Goal: Contribute content: Contribute content

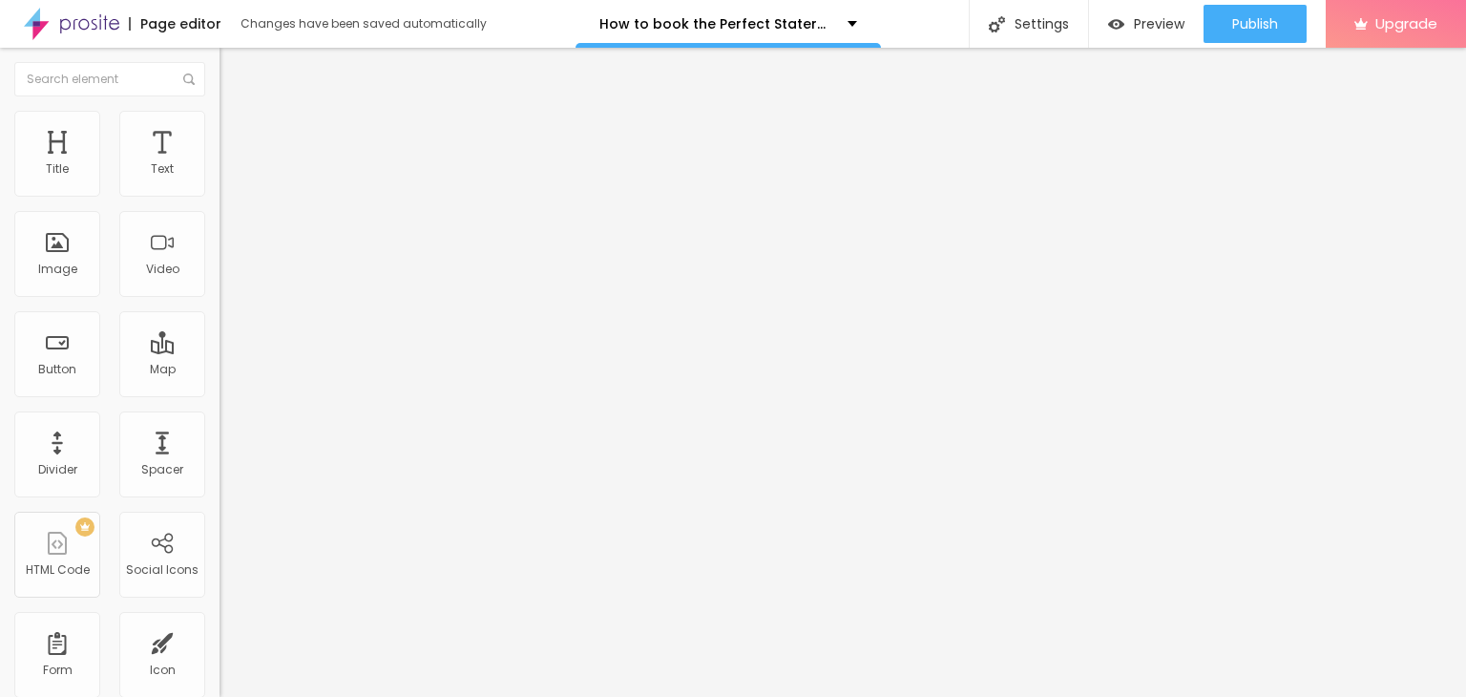
click at [220, 111] on li "Content" at bounding box center [330, 101] width 220 height 19
click at [220, 144] on ul "Content Style Advanced" at bounding box center [330, 120] width 220 height 57
click at [237, 132] on span "Style" at bounding box center [251, 124] width 28 height 16
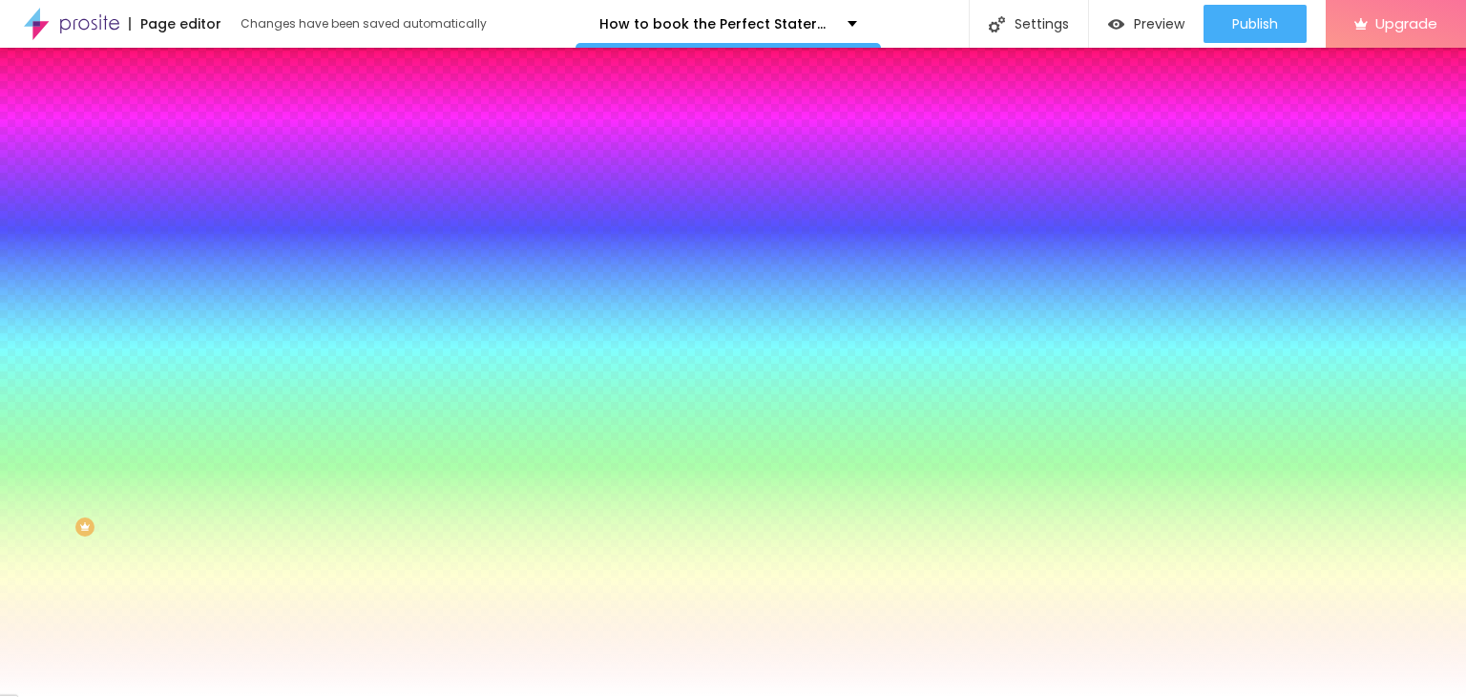
click at [237, 135] on span "Advanced" at bounding box center [268, 143] width 62 height 16
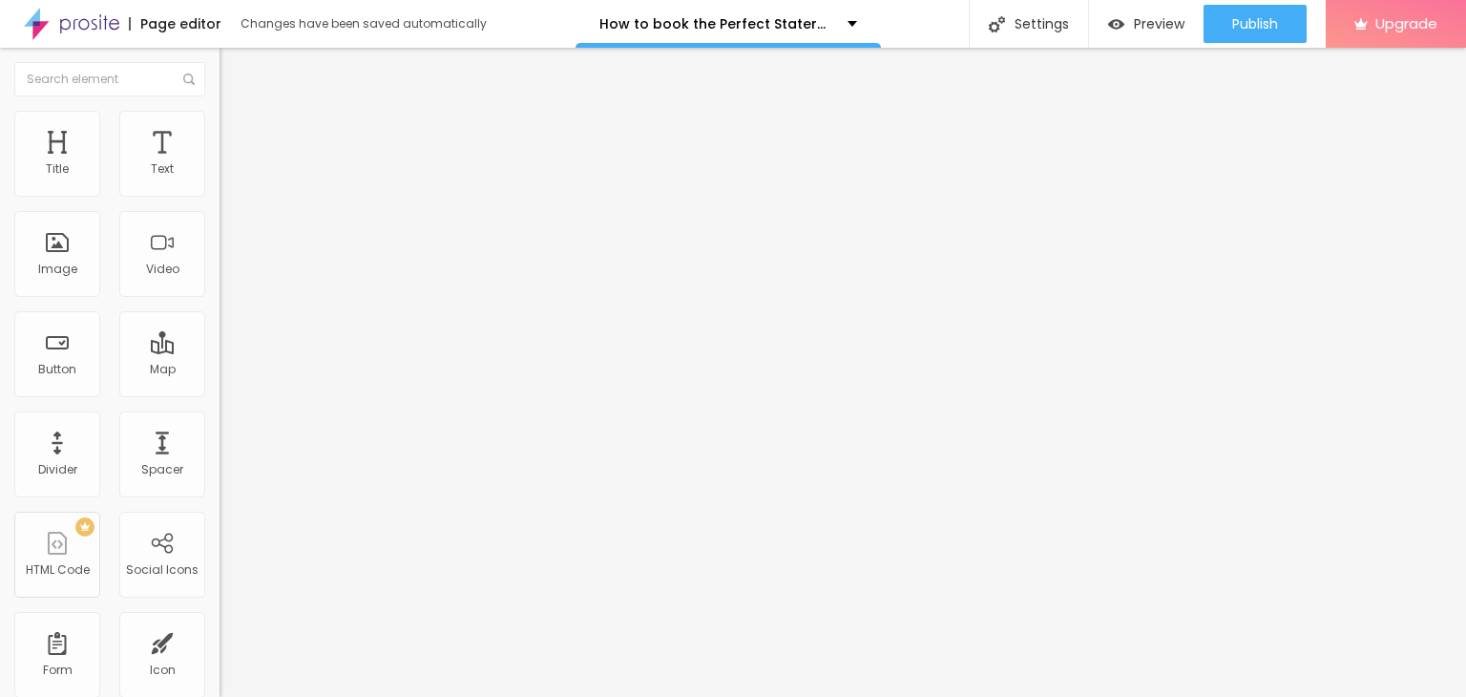
click at [237, 113] on span "Content" at bounding box center [260, 104] width 47 height 16
click at [220, 66] on button "Edit Coluna" at bounding box center [330, 70] width 220 height 44
click at [75, 169] on div "Title" at bounding box center [57, 154] width 86 height 86
click at [50, 146] on div "Title" at bounding box center [57, 154] width 86 height 86
click at [73, 171] on div "Title" at bounding box center [57, 154] width 86 height 86
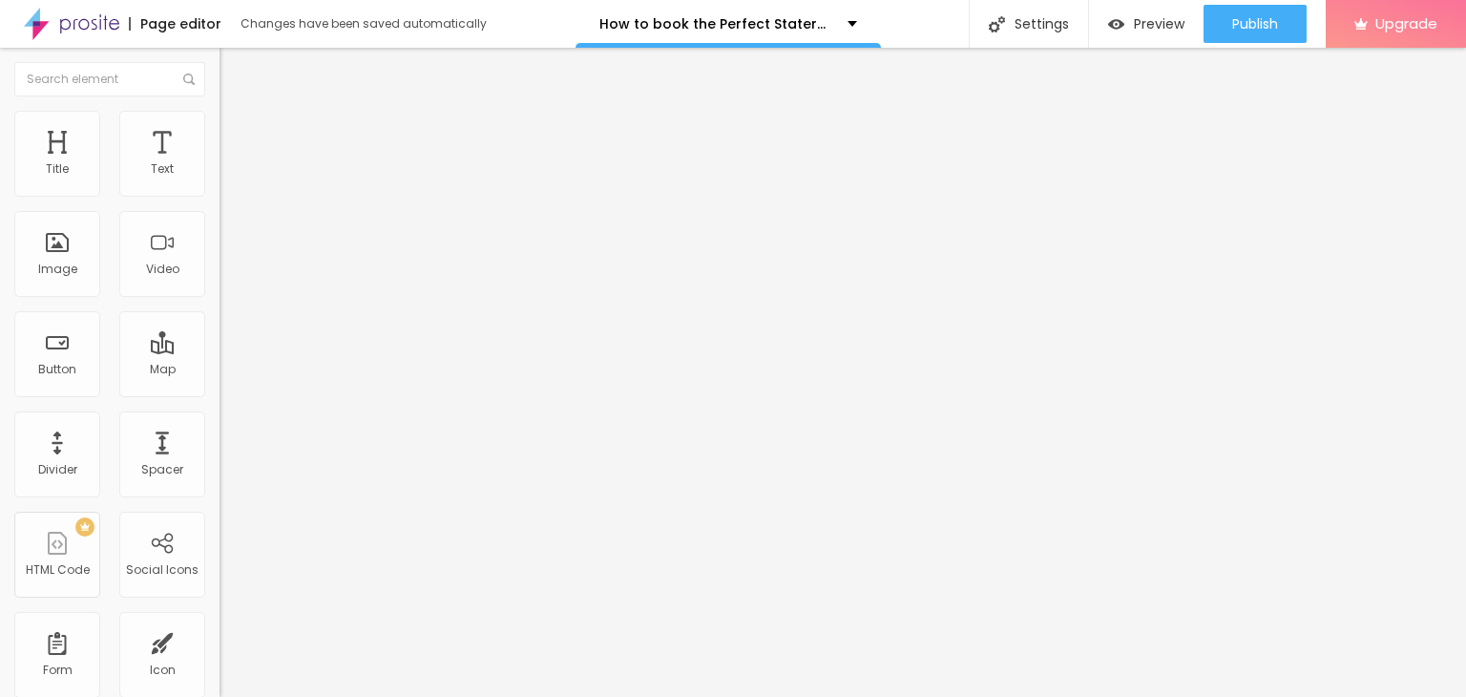
click at [220, 180] on span "Heading 2" at bounding box center [263, 169] width 86 height 24
click at [154, 166] on div "Text" at bounding box center [162, 168] width 23 height 13
click at [234, 77] on div "Edit Text" at bounding box center [277, 69] width 87 height 15
click at [220, 180] on span "Heading 2" at bounding box center [263, 169] width 86 height 24
click at [234, 62] on img "button" at bounding box center [241, 69] width 15 height 15
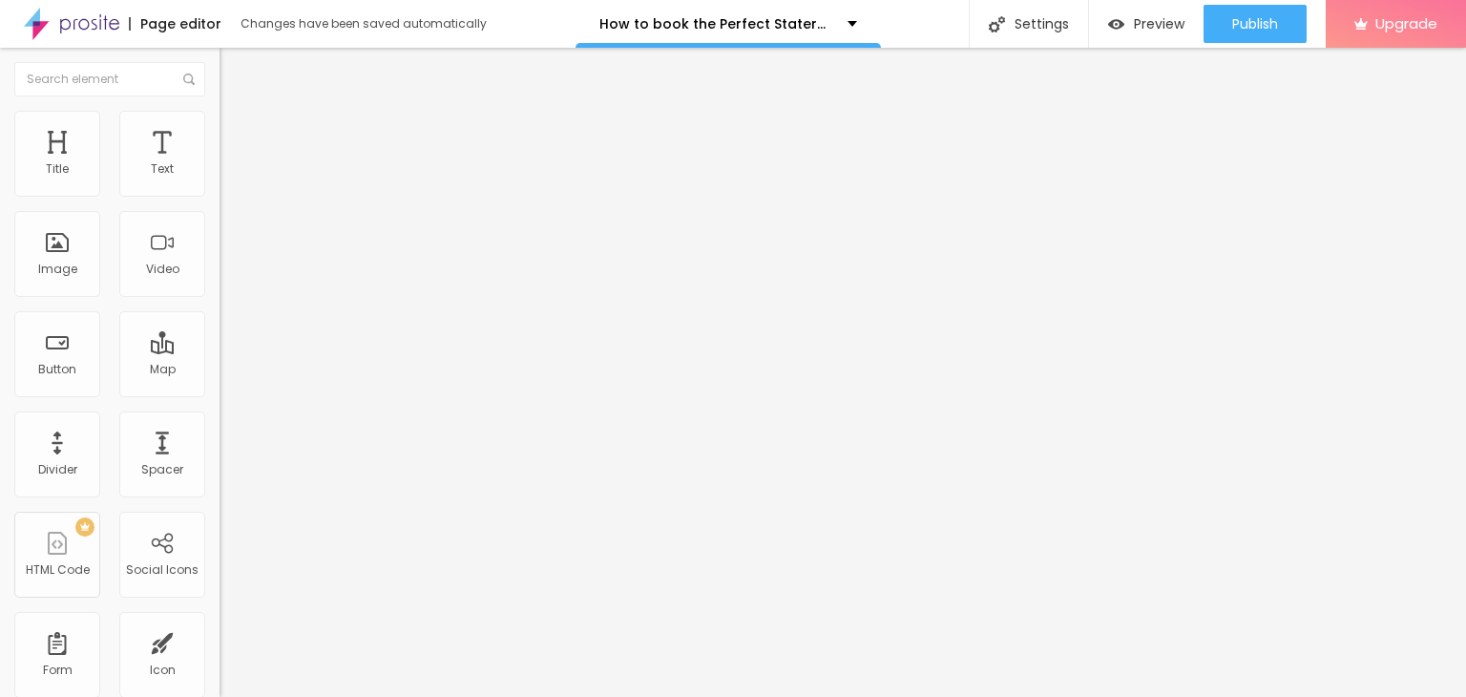
click at [234, 62] on div "Edit Text" at bounding box center [277, 69] width 87 height 15
click at [220, 162] on div "Add image" at bounding box center [330, 155] width 220 height 13
click at [220, 164] on span "Add image" at bounding box center [259, 156] width 78 height 16
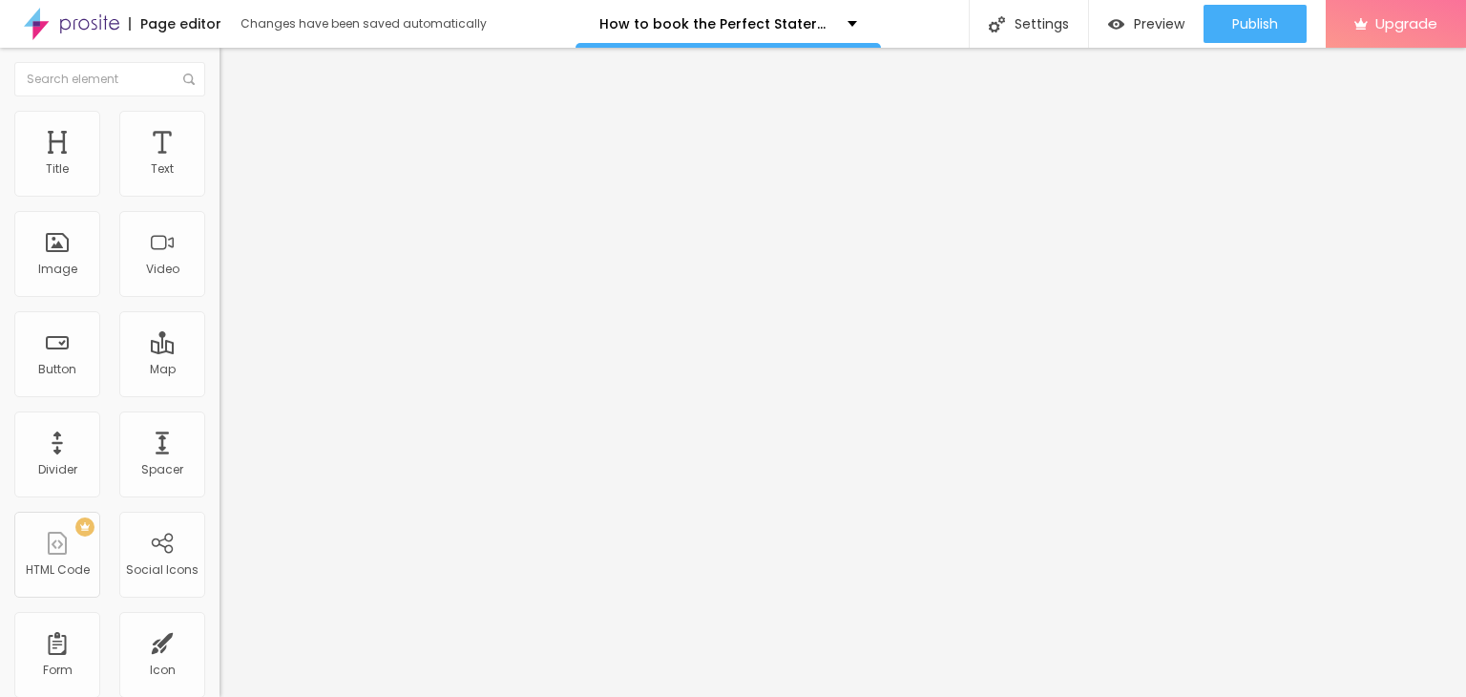
click at [220, 391] on input "https://" at bounding box center [334, 381] width 229 height 19
click at [220, 566] on div "Edit Title Style Advanced Size Heading 1 H1 Heading 2 H2 Heading 3 H3 Heading 4…" at bounding box center [330, 372] width 220 height 649
click at [1279, 45] on div "Publish changes Click Publish to go live with your latest changes. View page" at bounding box center [1200, 101] width 210 height 116
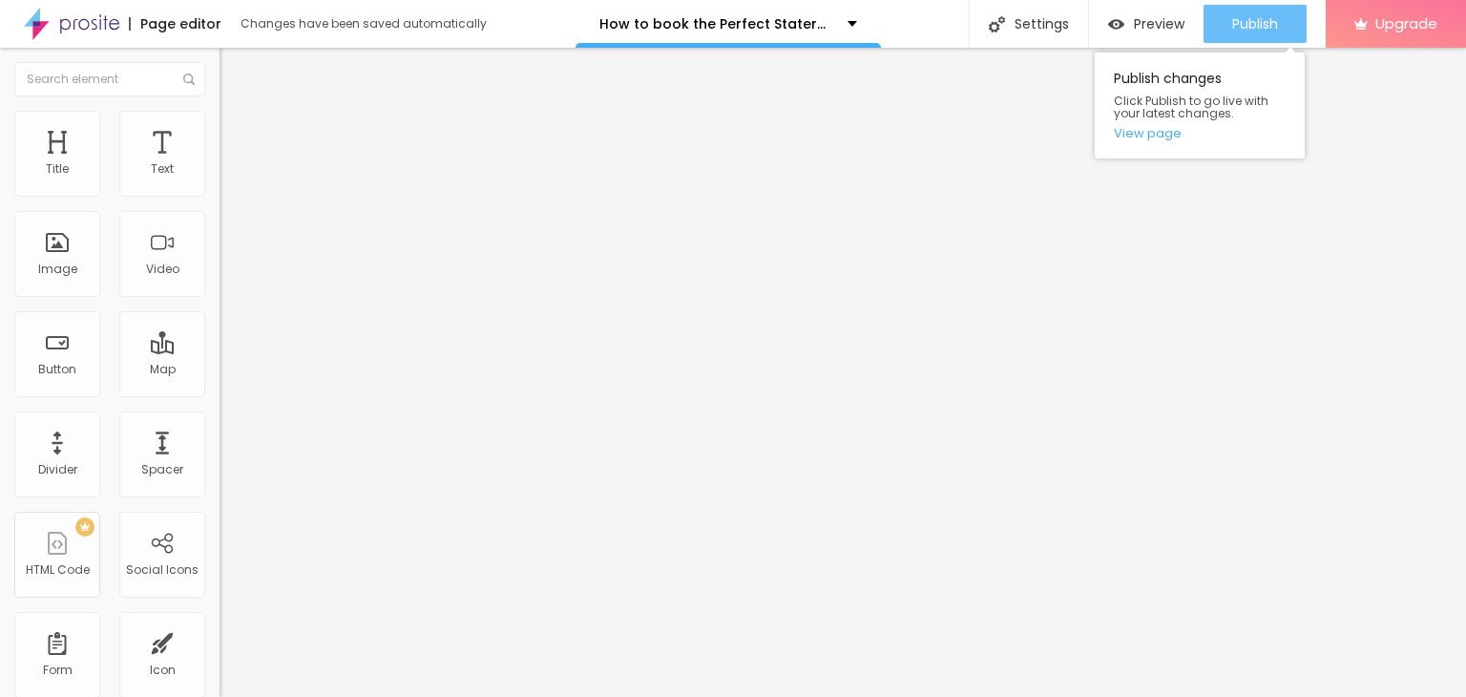
click at [1268, 20] on span "Publish" at bounding box center [1256, 23] width 46 height 15
click at [1245, 23] on span "Publish" at bounding box center [1256, 23] width 46 height 15
click at [1161, 134] on link "View page" at bounding box center [1200, 133] width 172 height 12
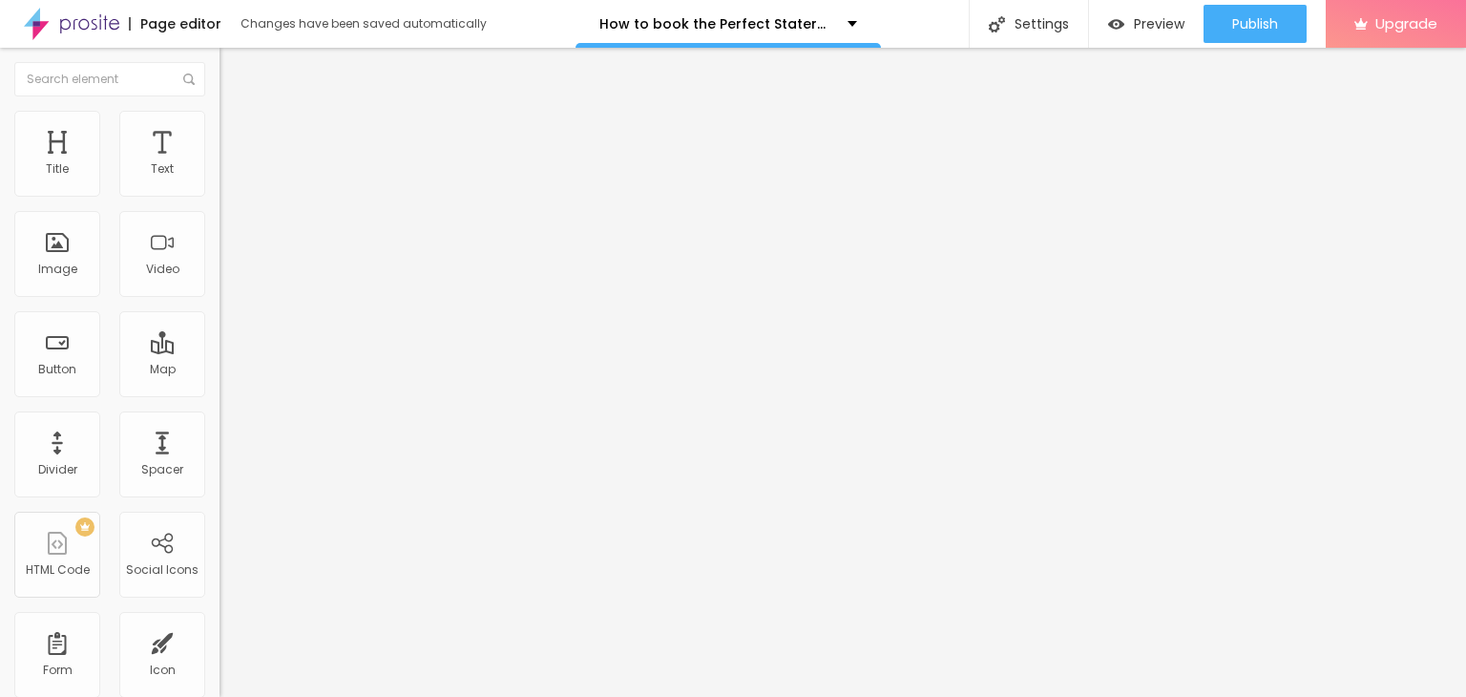
click at [220, 164] on span "Change image" at bounding box center [271, 156] width 102 height 16
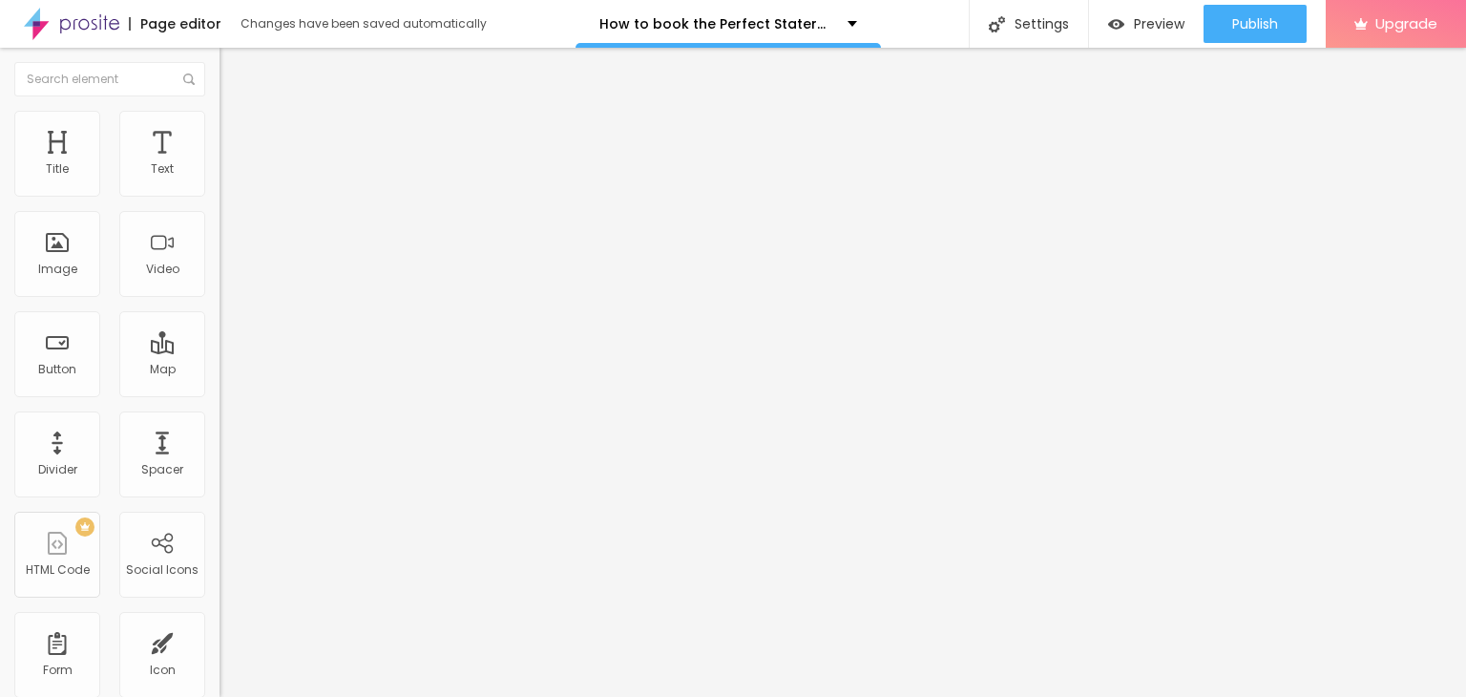
click at [220, 391] on input "https://" at bounding box center [334, 381] width 229 height 19
paste input "[URL][DOMAIN_NAME]"
type input "https://[URL][DOMAIN_NAME]"
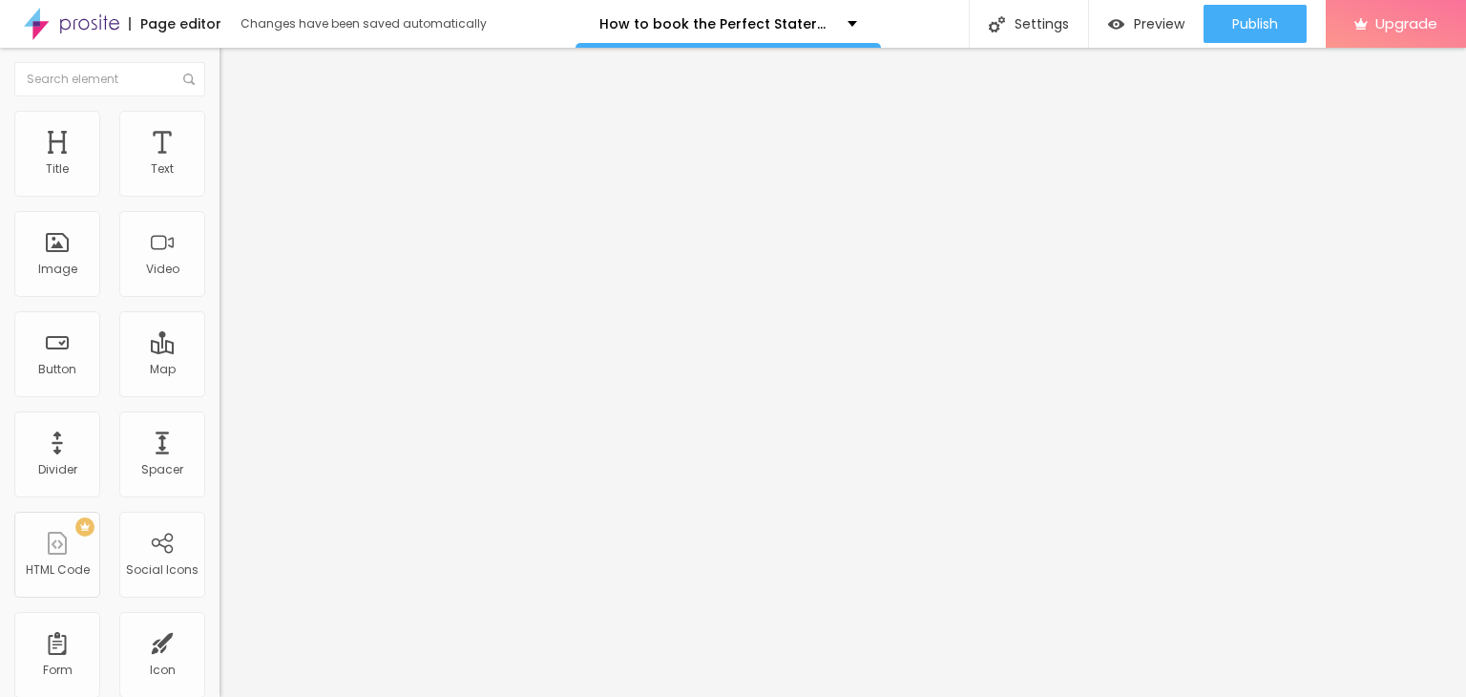
click at [220, 242] on img at bounding box center [226, 234] width 13 height 13
click at [220, 259] on div at bounding box center [330, 250] width 220 height 15
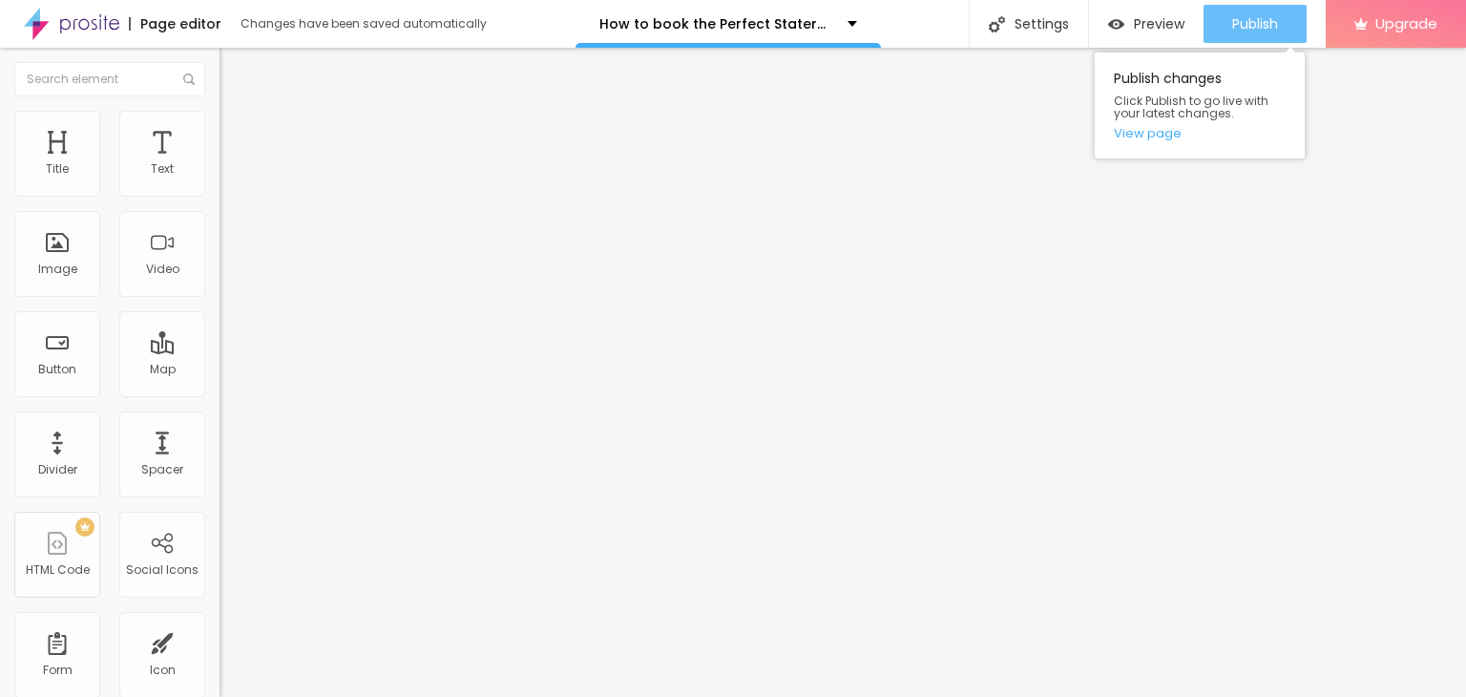
click at [1271, 17] on span "Publish" at bounding box center [1256, 23] width 46 height 15
click at [1126, 138] on link "View page" at bounding box center [1200, 133] width 172 height 12
